Goal: Task Accomplishment & Management: Use online tool/utility

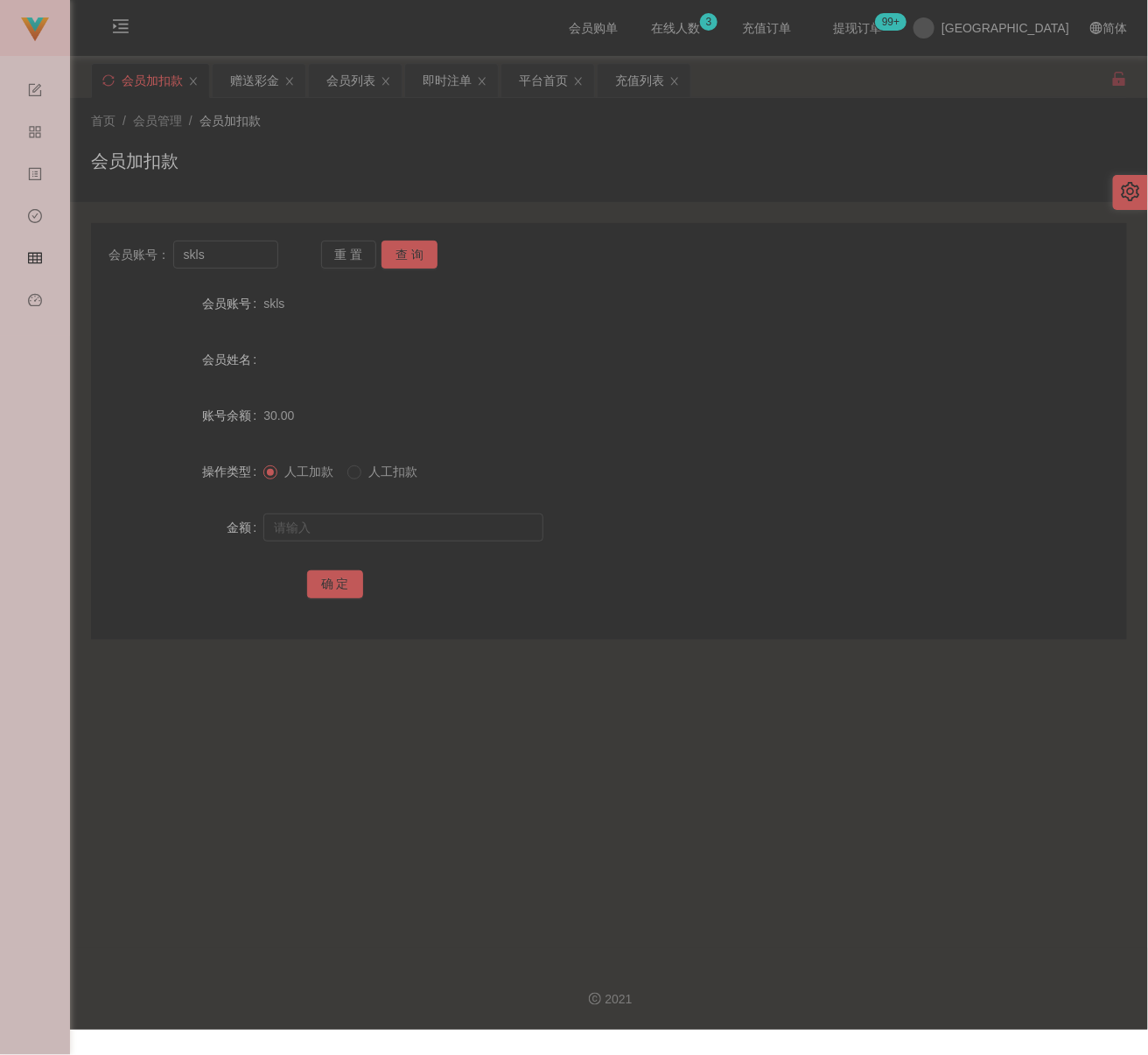
click at [415, 148] on div "会员加扣款" at bounding box center [608, 168] width 1036 height 40
click at [248, 260] on input "skls" at bounding box center [226, 255] width 105 height 28
paste input "0164298135"
type input "0164298135"
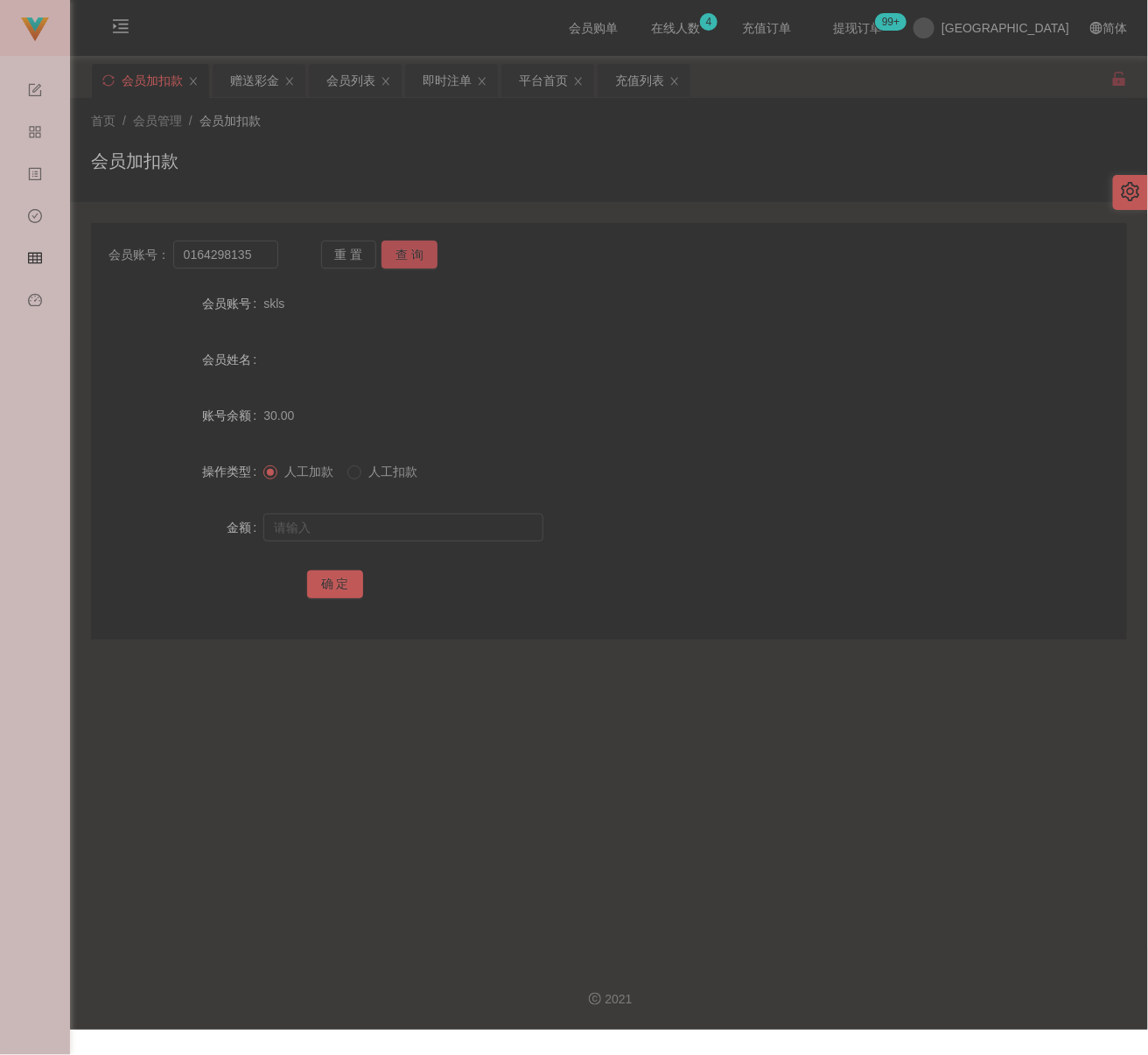
click at [408, 256] on button "查 询" at bounding box center [409, 255] width 56 height 28
click at [437, 528] on input "text" at bounding box center [403, 528] width 280 height 28
click at [409, 528] on input "text" at bounding box center [403, 528] width 280 height 28
paste input "1000"
type input "1000"
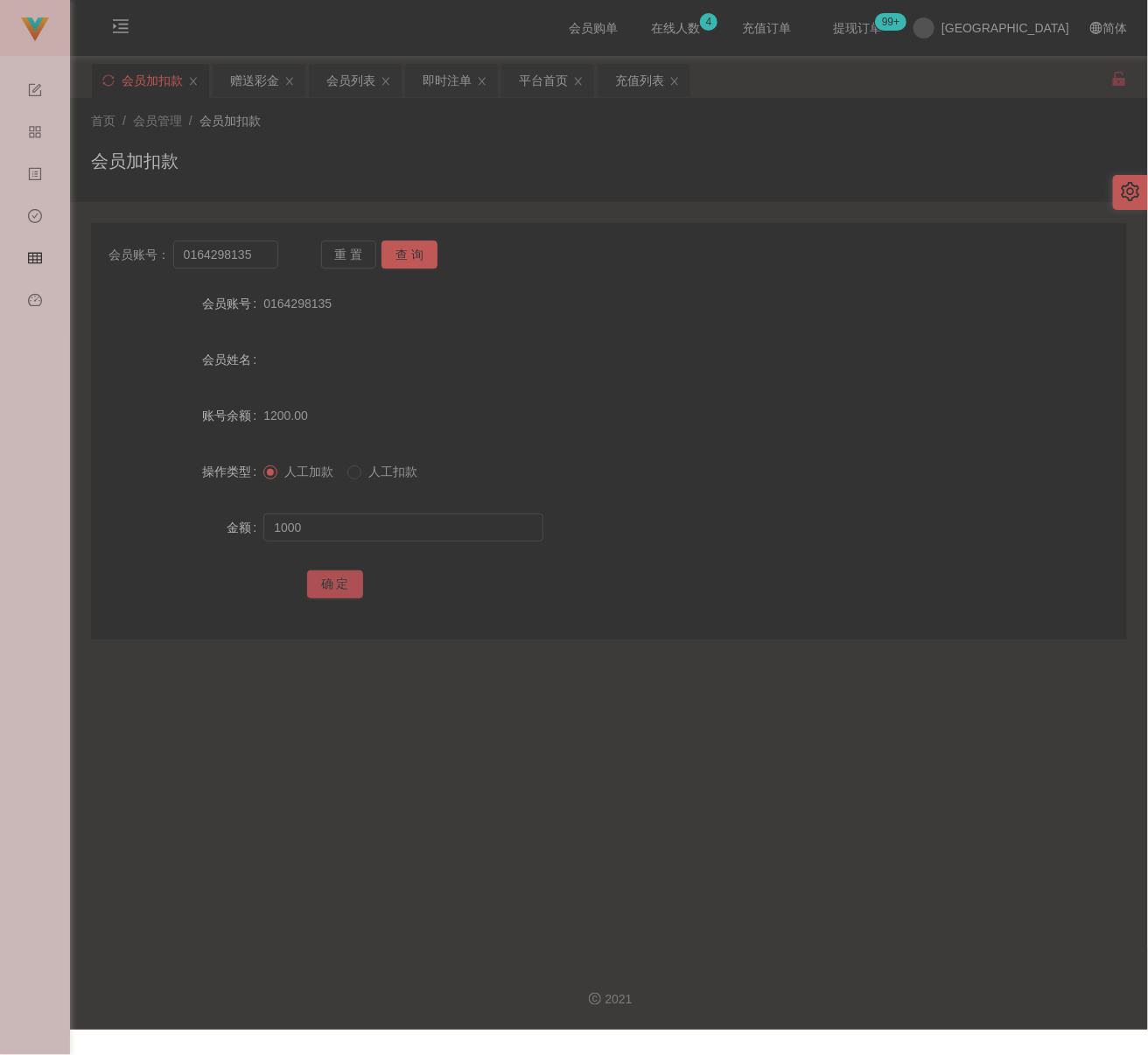
click at [339, 586] on button "确 定" at bounding box center [335, 584] width 56 height 28
